Goal: Information Seeking & Learning: Learn about a topic

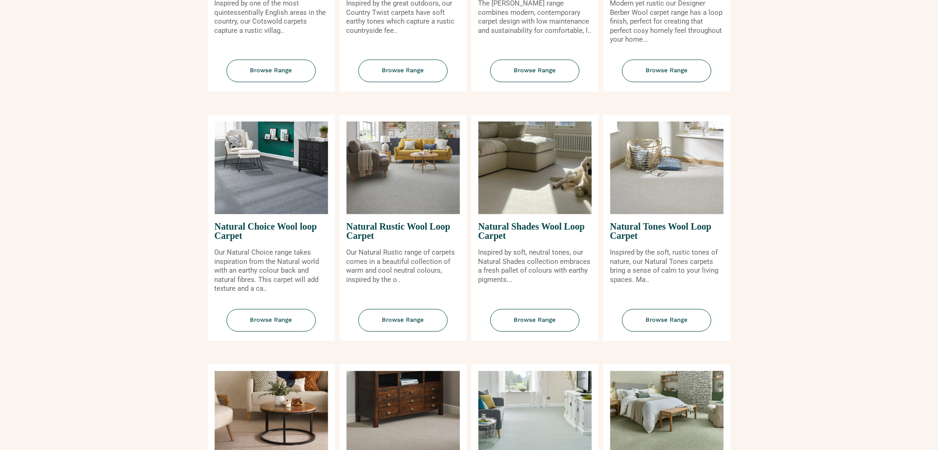
scroll to position [741, 0]
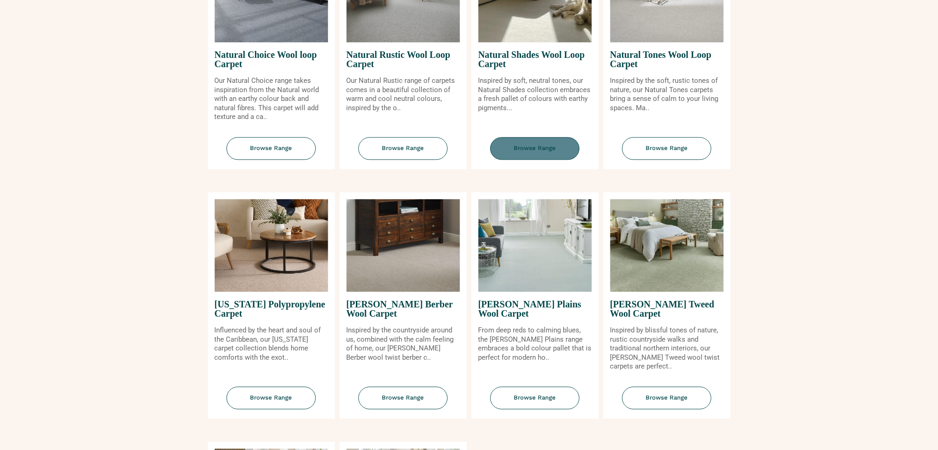
click at [538, 145] on span "Browse Range" at bounding box center [535, 148] width 89 height 23
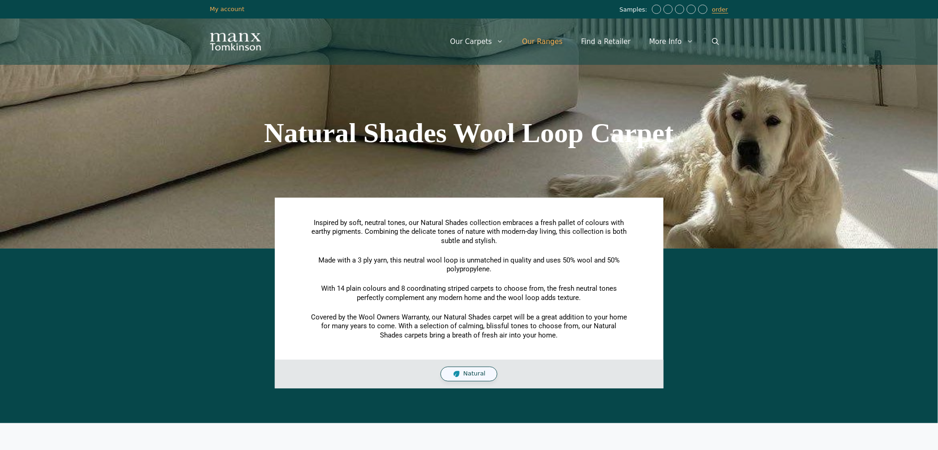
drag, startPoint x: 549, startPoint y: 40, endPoint x: 551, endPoint y: 46, distance: 6.2
click at [549, 40] on link "Our Ranges" at bounding box center [542, 42] width 59 height 28
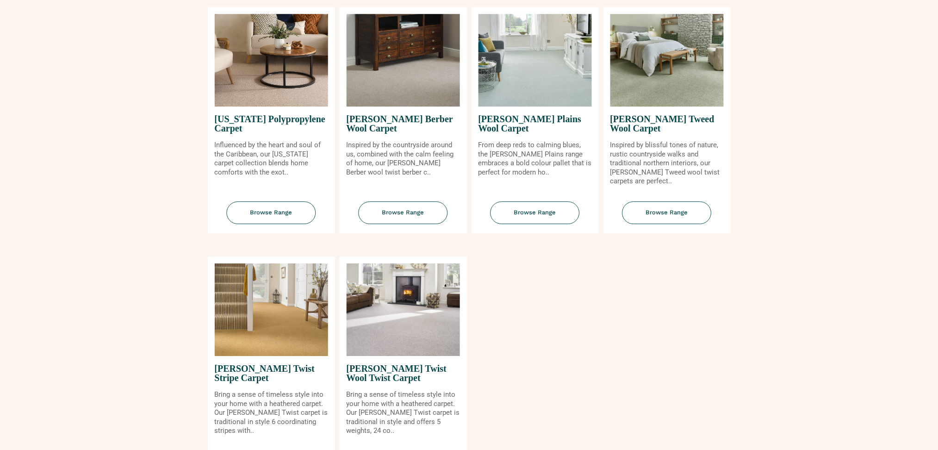
scroll to position [864, 0]
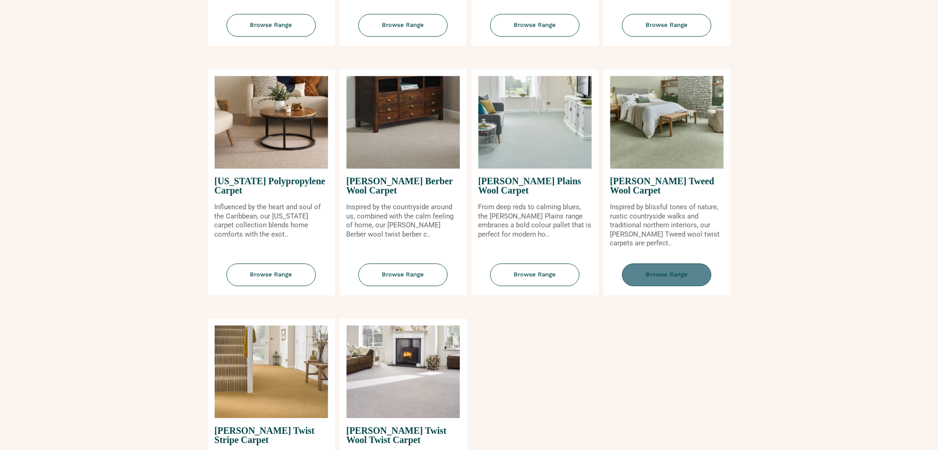
click at [663, 275] on span "Browse Range" at bounding box center [667, 274] width 89 height 23
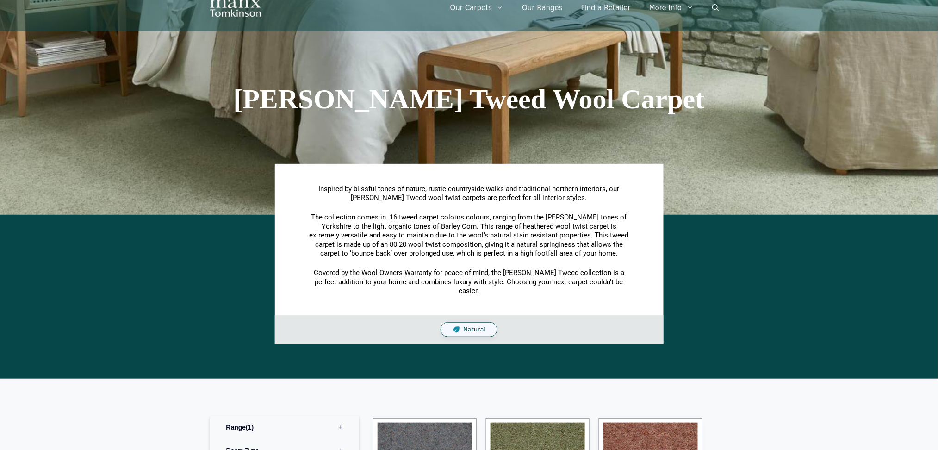
scroll to position [62, 0]
